Goal: Task Accomplishment & Management: Manage account settings

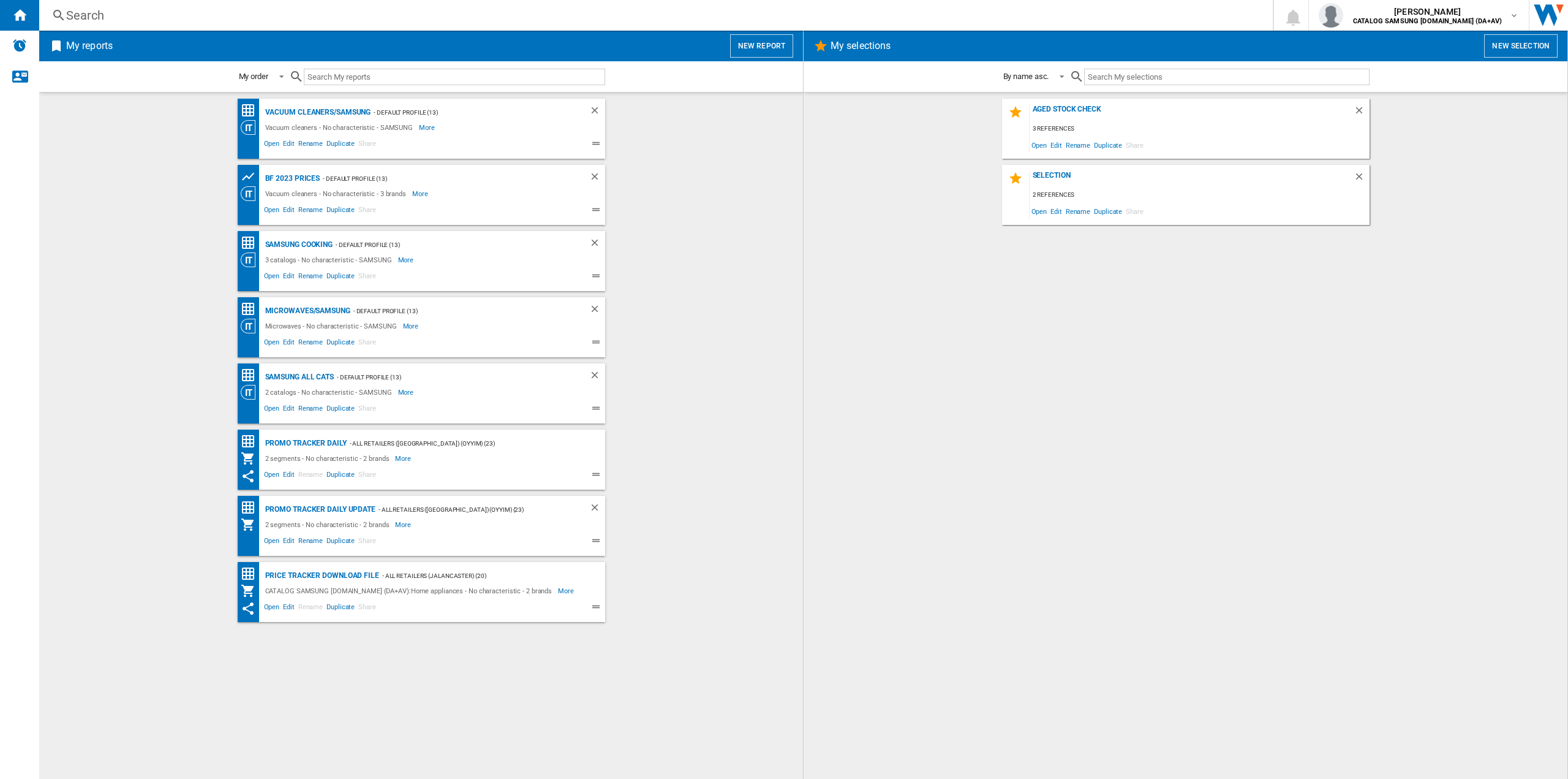
click at [586, 435] on div "Promo Tracker Daily - All Retailers ([GEOGRAPHIC_DATA]) (oyyim) (23) 2 segments…" at bounding box center [422, 460] width 368 height 60
click at [331, 442] on div "Promo Tracker Daily" at bounding box center [305, 443] width 84 height 16
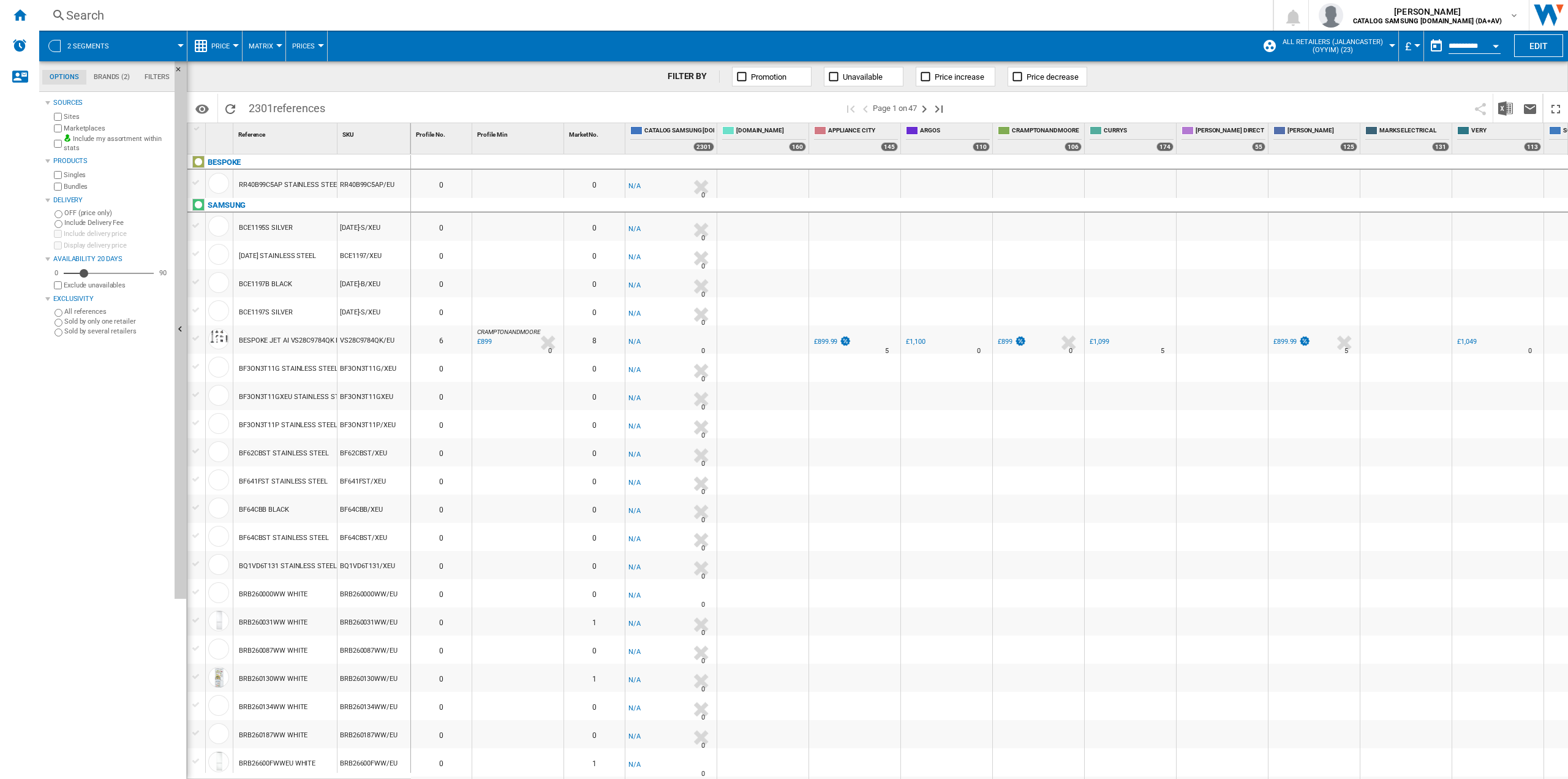
click at [237, 44] on div at bounding box center [235, 45] width 6 height 3
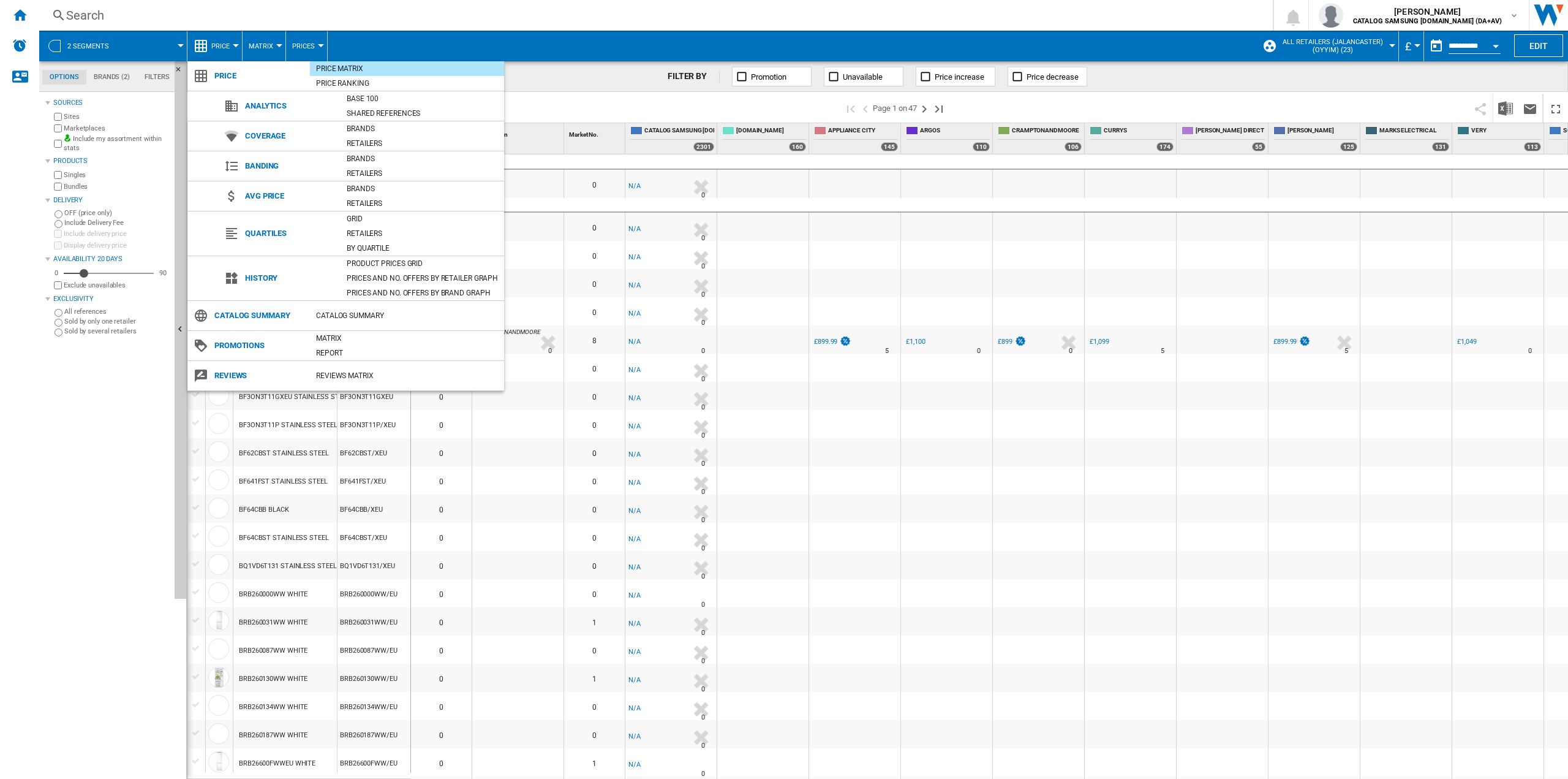
click at [234, 44] on md-backdrop at bounding box center [784, 389] width 1568 height 779
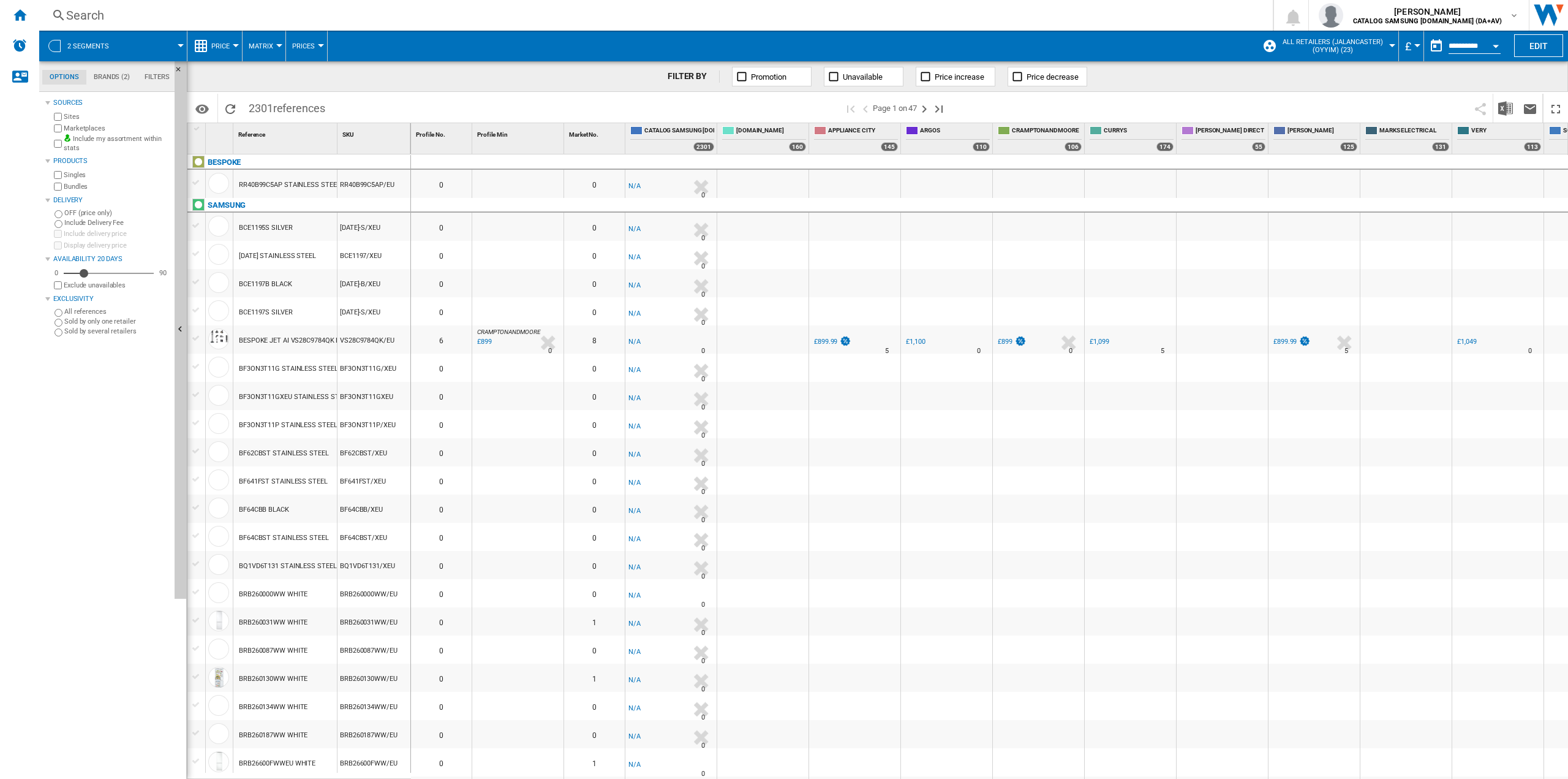
click at [256, 46] on span "Matrix" at bounding box center [261, 46] width 25 height 8
click at [263, 46] on md-backdrop at bounding box center [784, 389] width 1568 height 779
click at [308, 46] on span "Prices" at bounding box center [303, 46] width 23 height 8
click at [362, 39] on md-backdrop at bounding box center [784, 389] width 1568 height 779
click at [153, 75] on md-tab-item "Filters" at bounding box center [157, 77] width 40 height 15
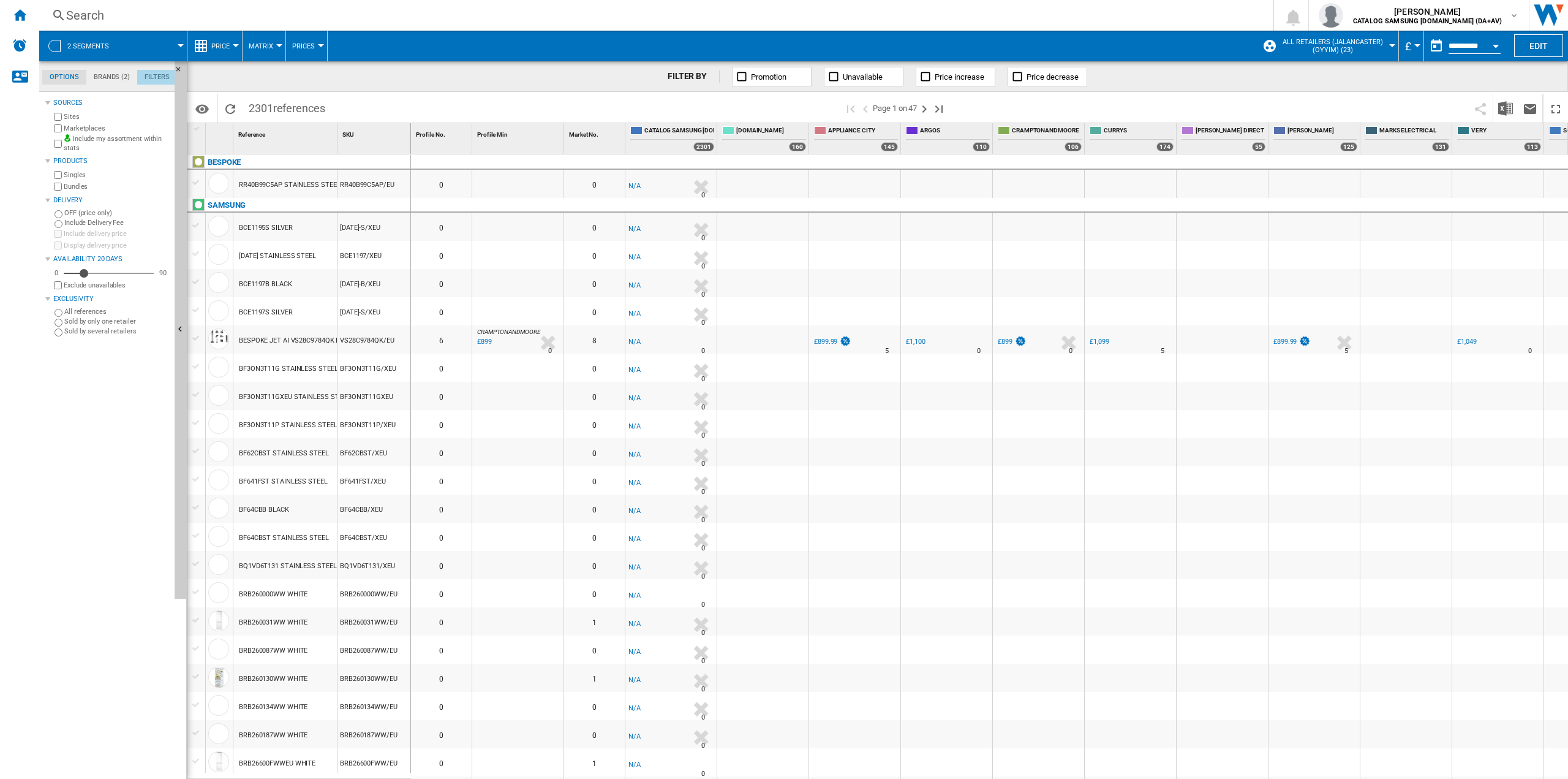
scroll to position [80, 0]
click at [101, 76] on md-tab-item "Brands (2)" at bounding box center [112, 77] width 51 height 15
click at [75, 76] on md-tab-item "Options" at bounding box center [64, 77] width 44 height 15
click at [1525, 107] on div at bounding box center [784, 389] width 1568 height 779
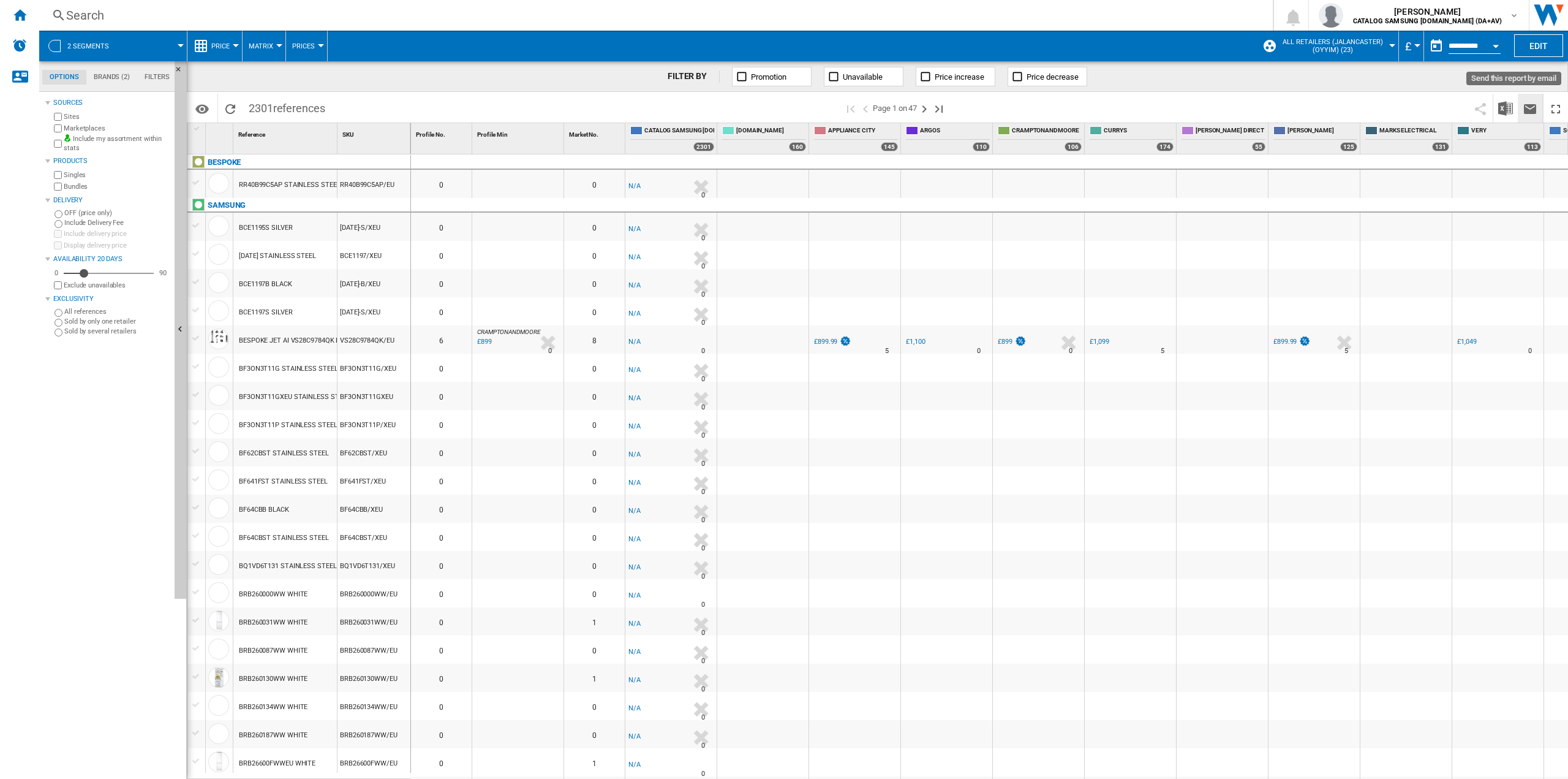
click at [1530, 110] on ng-md-icon "Send this report by email" at bounding box center [1530, 109] width 15 height 15
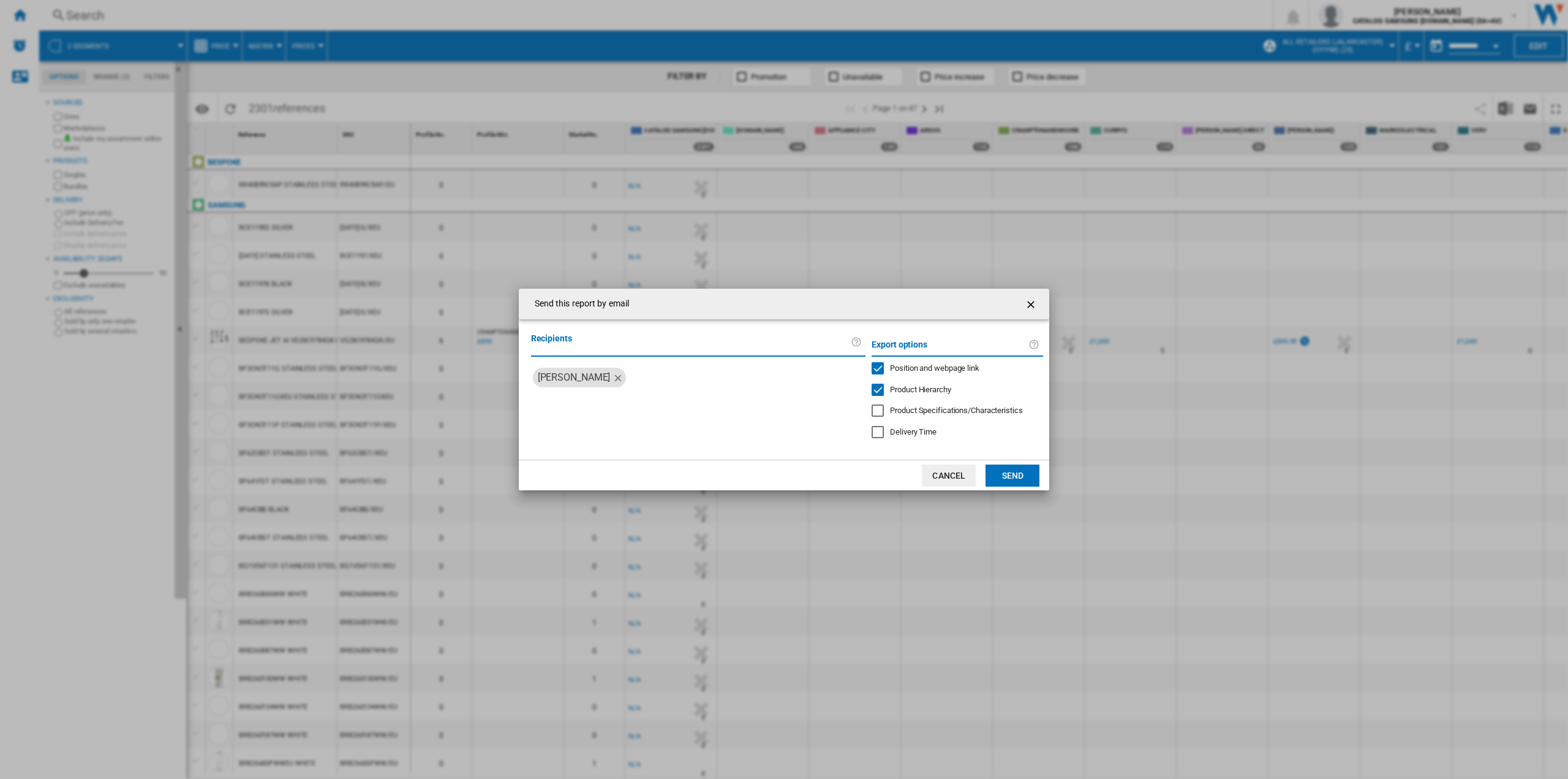
click at [934, 475] on button "Cancel" at bounding box center [949, 476] width 54 height 22
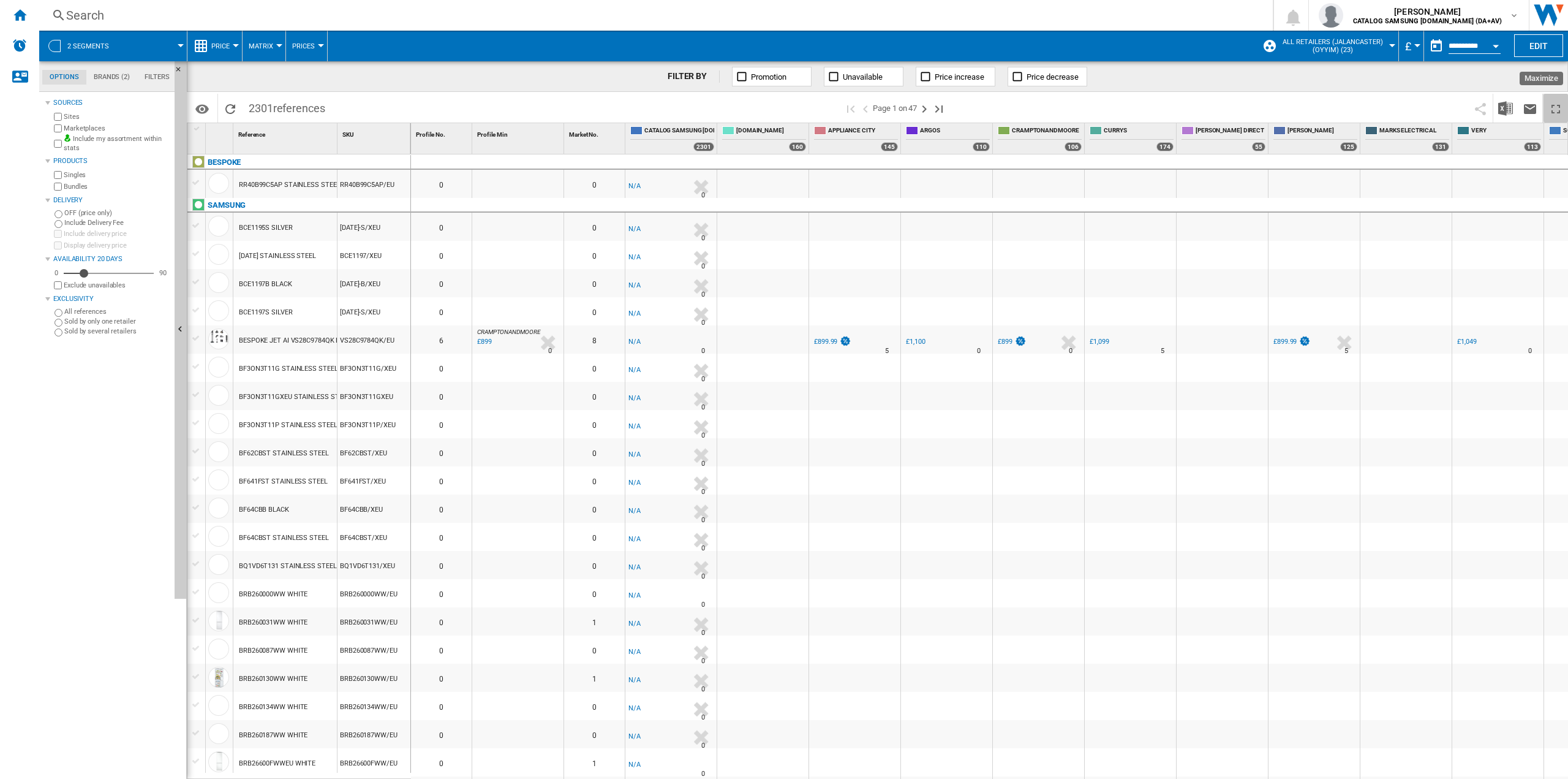
click at [1554, 105] on ng-md-icon "Maximize" at bounding box center [1556, 109] width 15 height 15
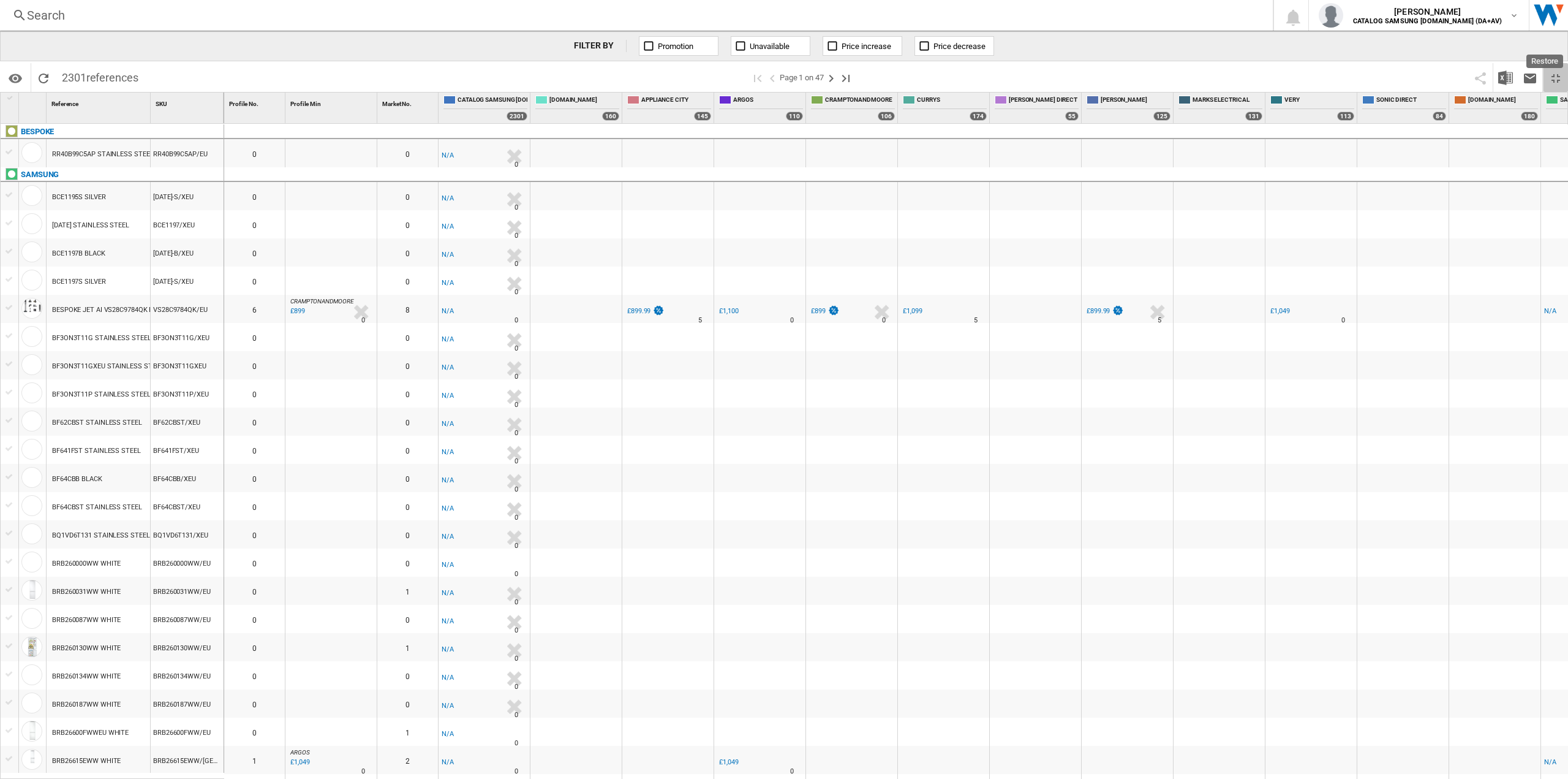
click at [1555, 81] on ng-md-icon "Restore" at bounding box center [1556, 79] width 15 height 15
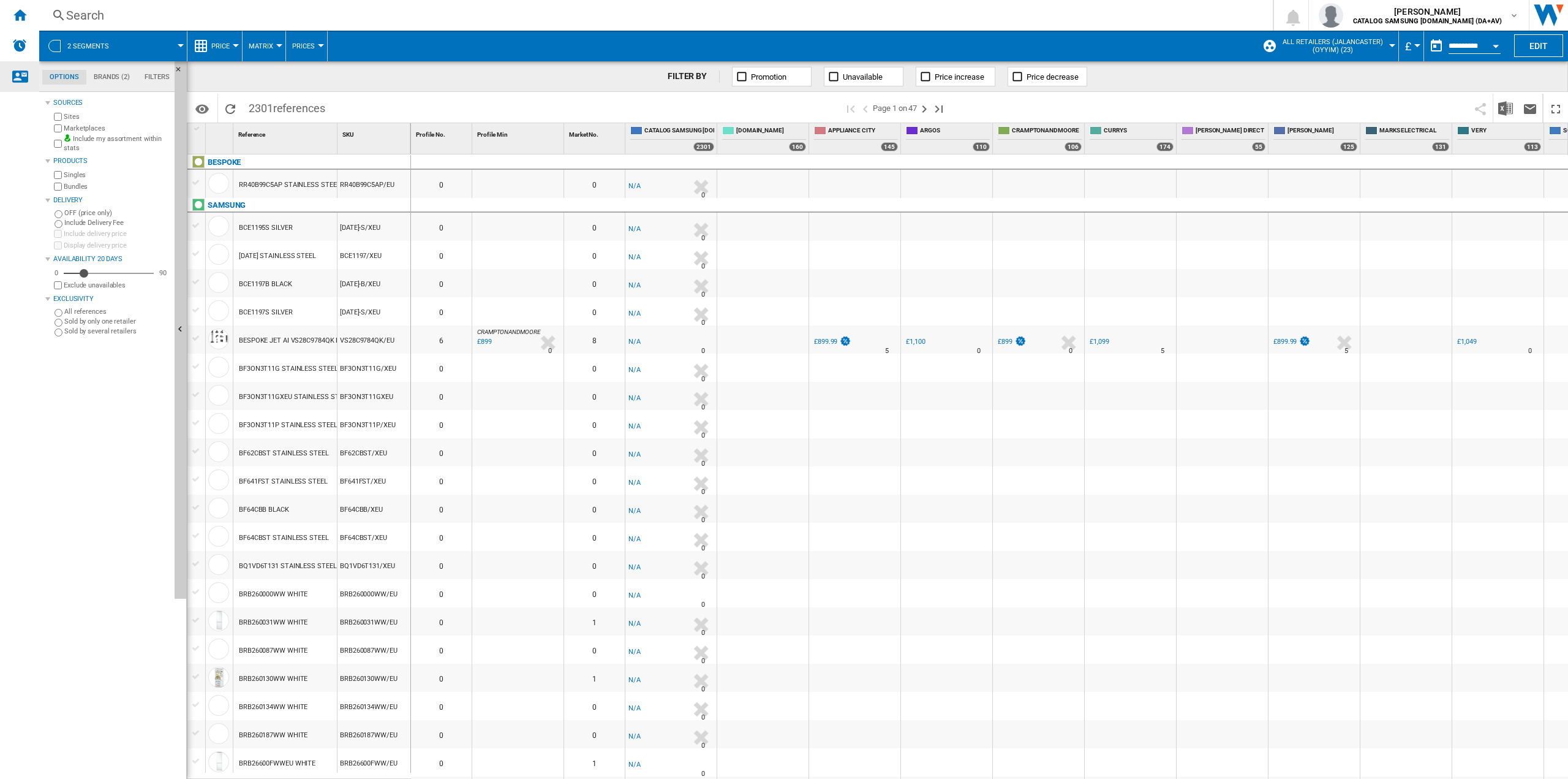
click at [24, 65] on div "Contact us" at bounding box center [19, 76] width 39 height 30
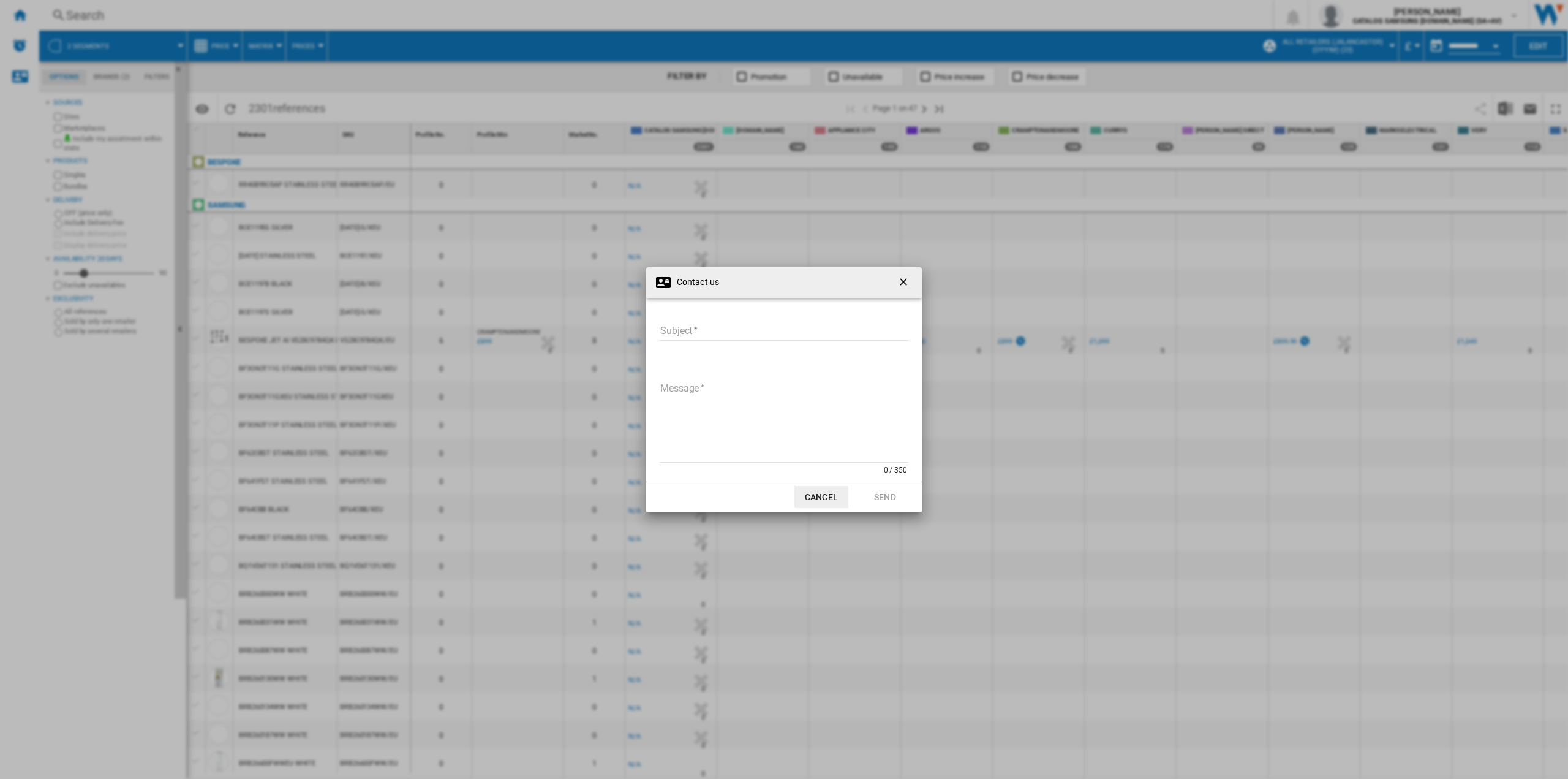
click at [896, 283] on button "button" at bounding box center [905, 282] width 25 height 25
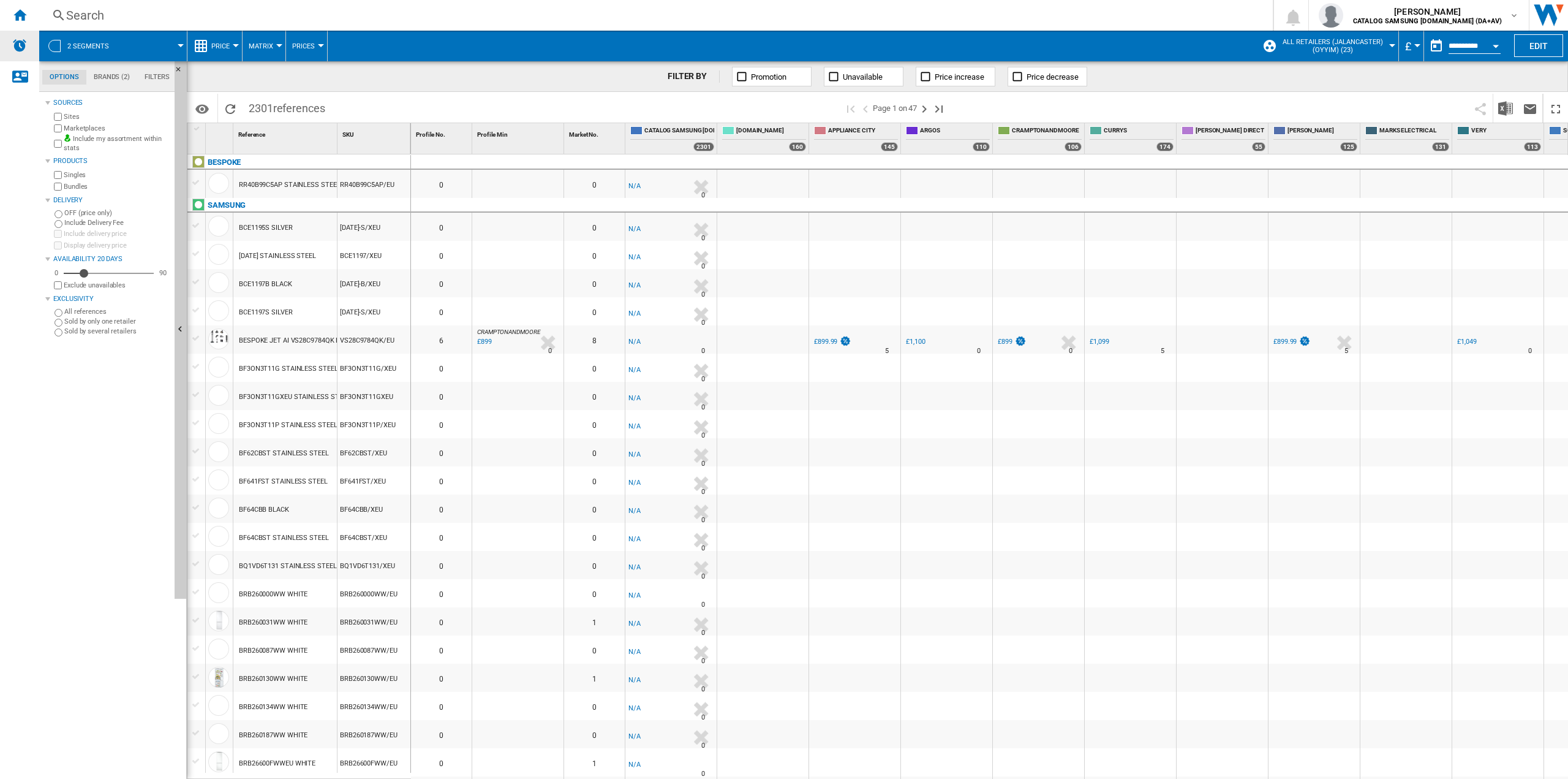
click at [15, 48] on img "Alerts" at bounding box center [19, 46] width 15 height 15
click at [1396, 17] on b "CATALOG SAMSUNG [DOMAIN_NAME] (DA+AV)" at bounding box center [1427, 21] width 149 height 8
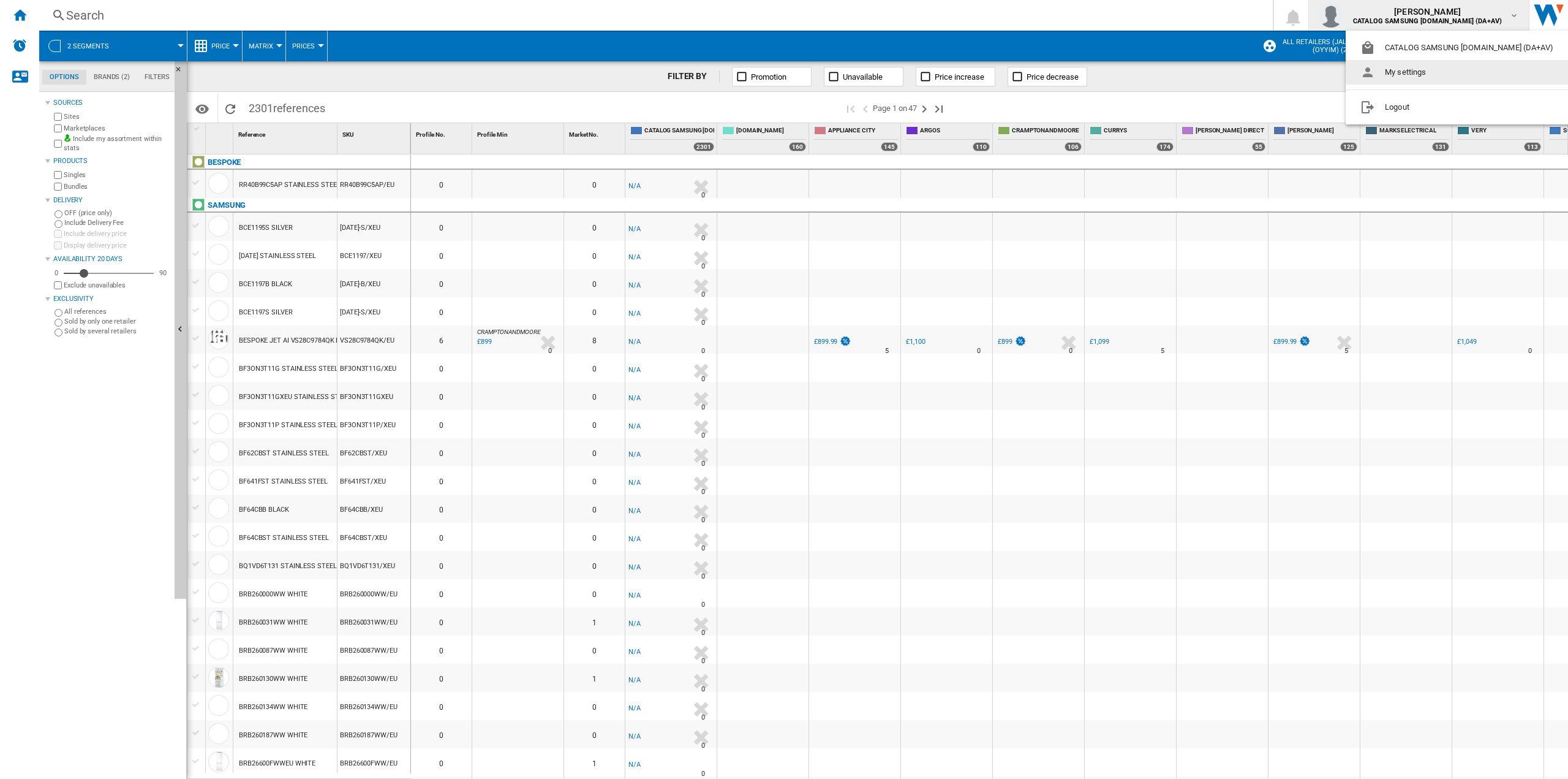
click at [1401, 72] on button "My settings" at bounding box center [1459, 72] width 227 height 25
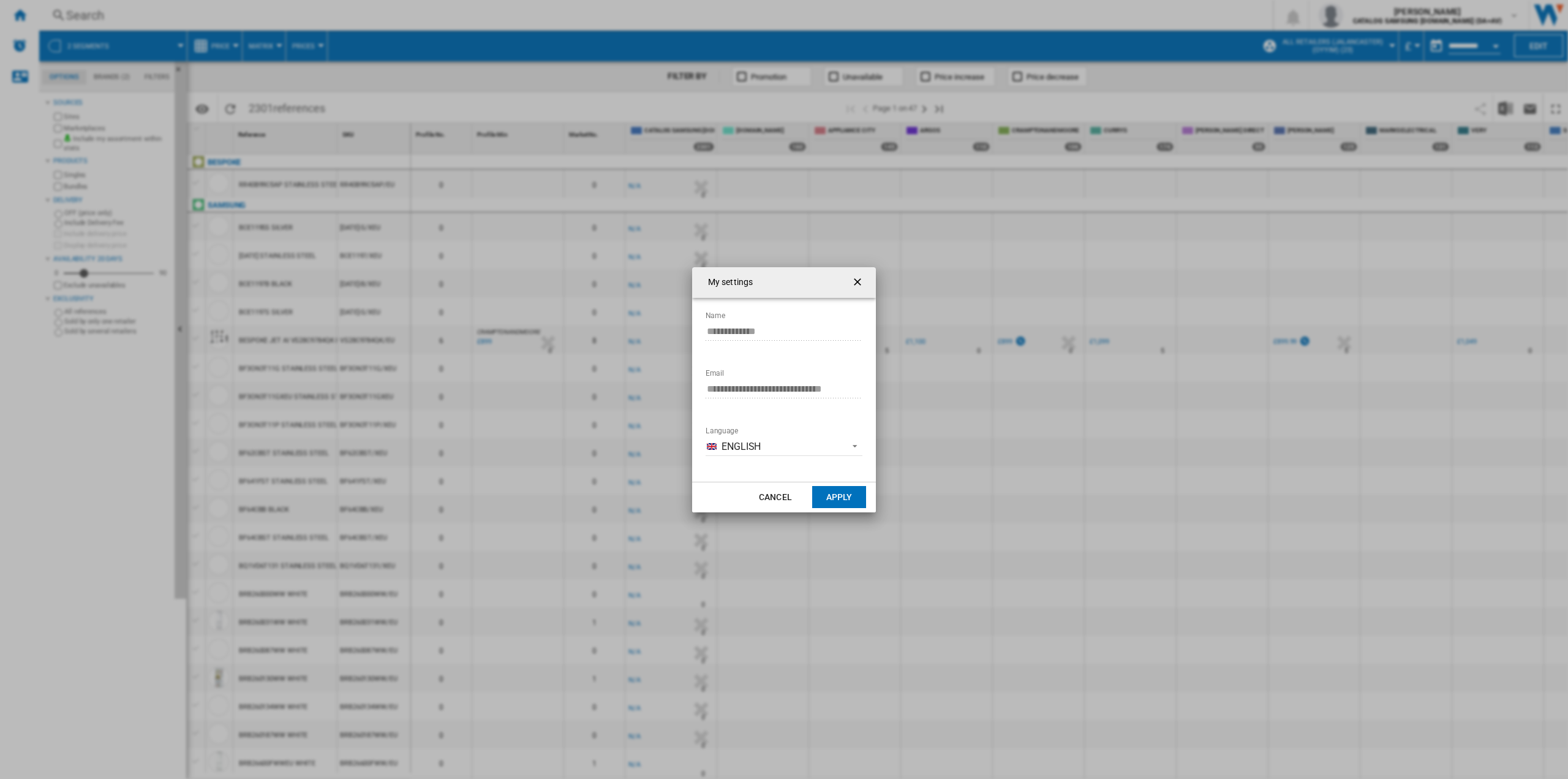
click at [862, 277] on ng-md-icon "getI18NText('BUTTONS.CLOSE_DIALOG')" at bounding box center [859, 283] width 15 height 15
